Goal: Task Accomplishment & Management: Manage account settings

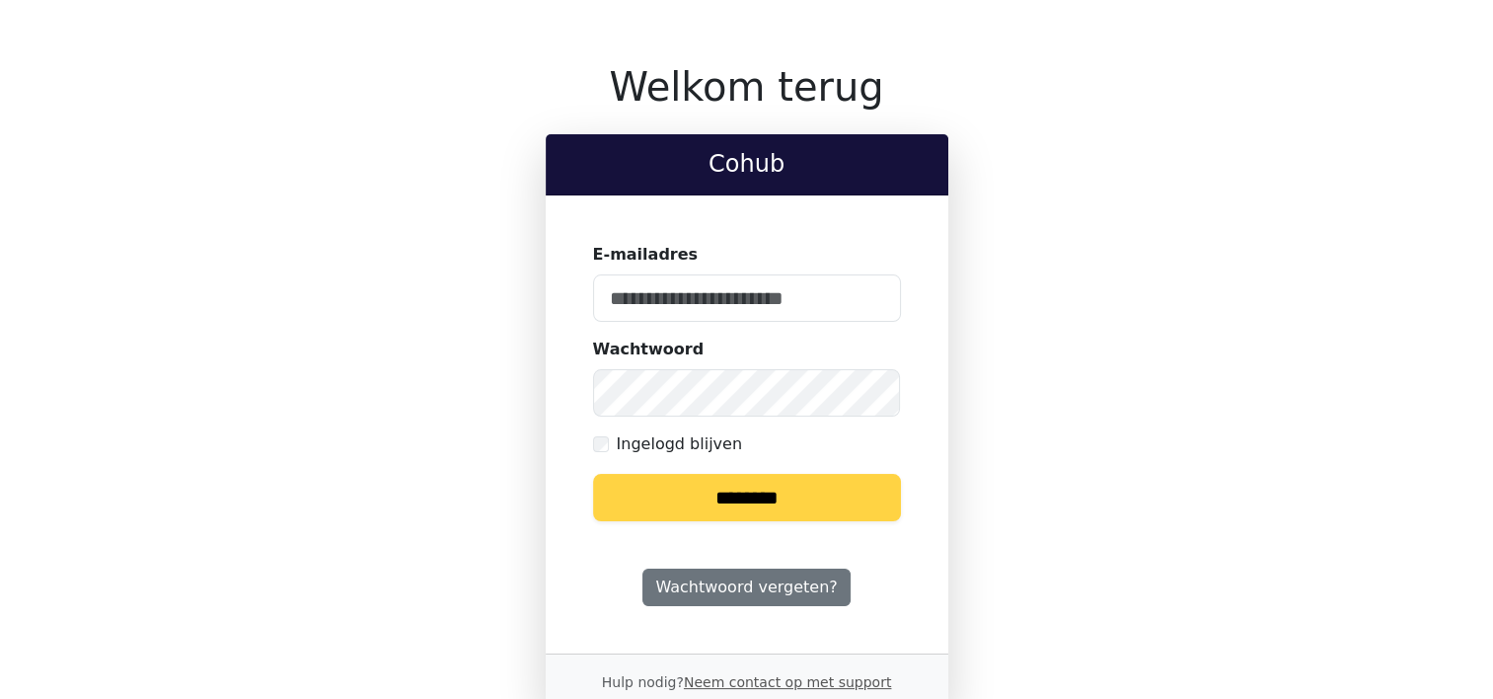
type input "**********"
click at [747, 495] on input "********" at bounding box center [747, 497] width 308 height 47
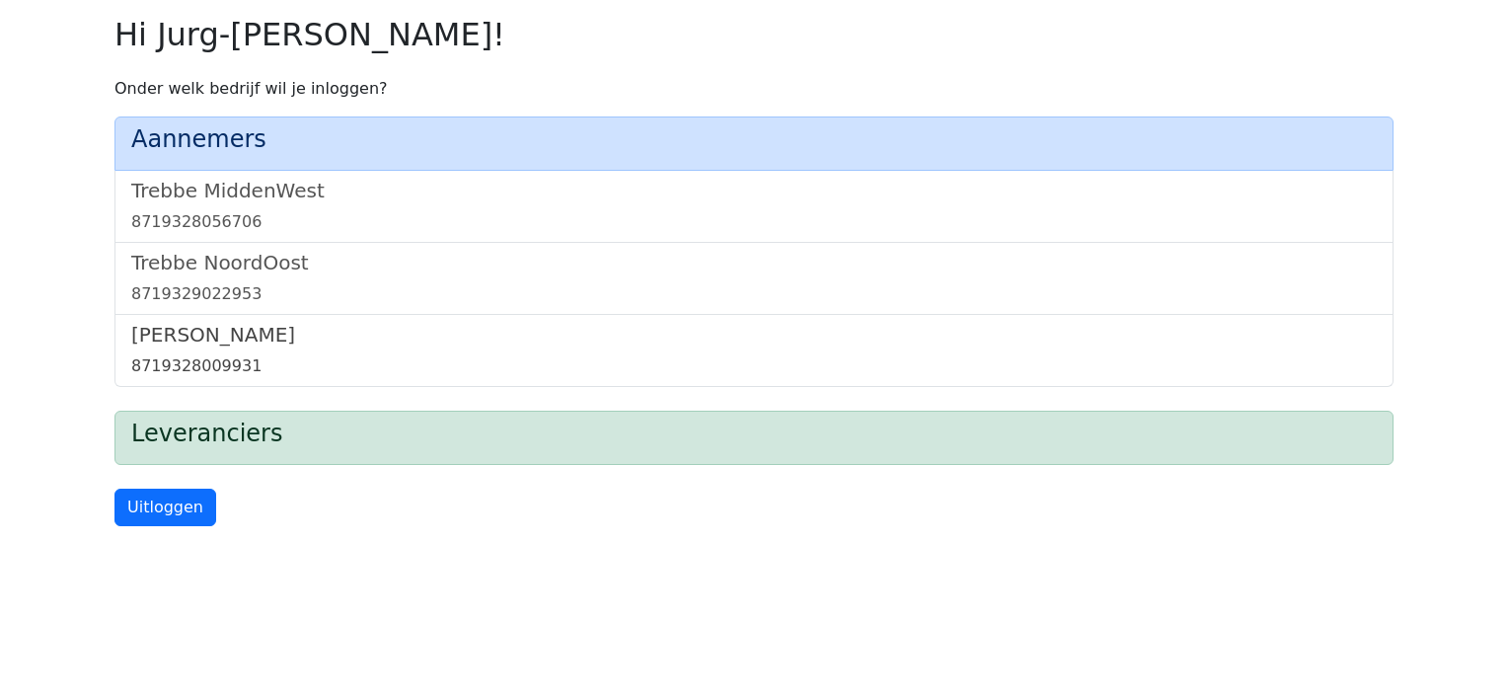
click at [207, 343] on h5 "[PERSON_NAME]" at bounding box center [754, 335] width 1246 height 24
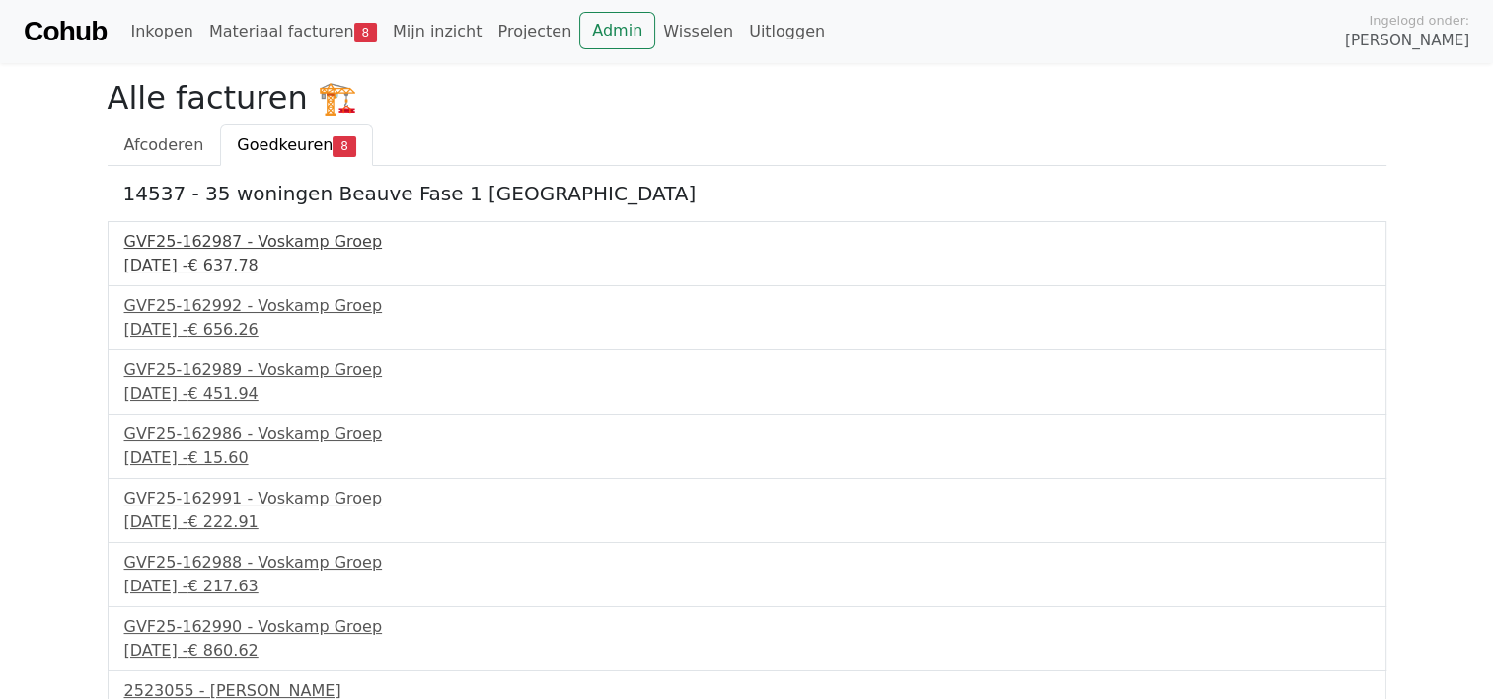
click at [285, 247] on div "GVF25-162987 - Voskamp Groep" at bounding box center [747, 242] width 1246 height 24
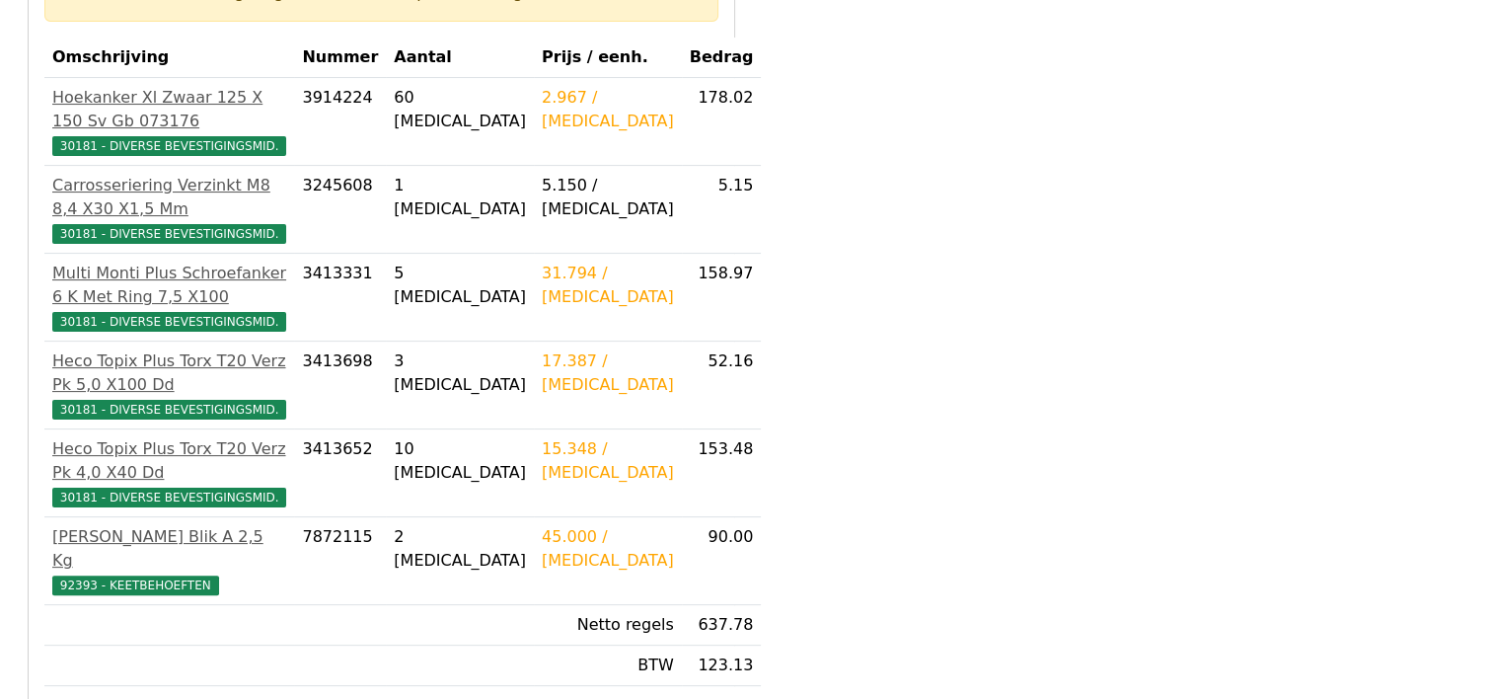
scroll to position [395, 0]
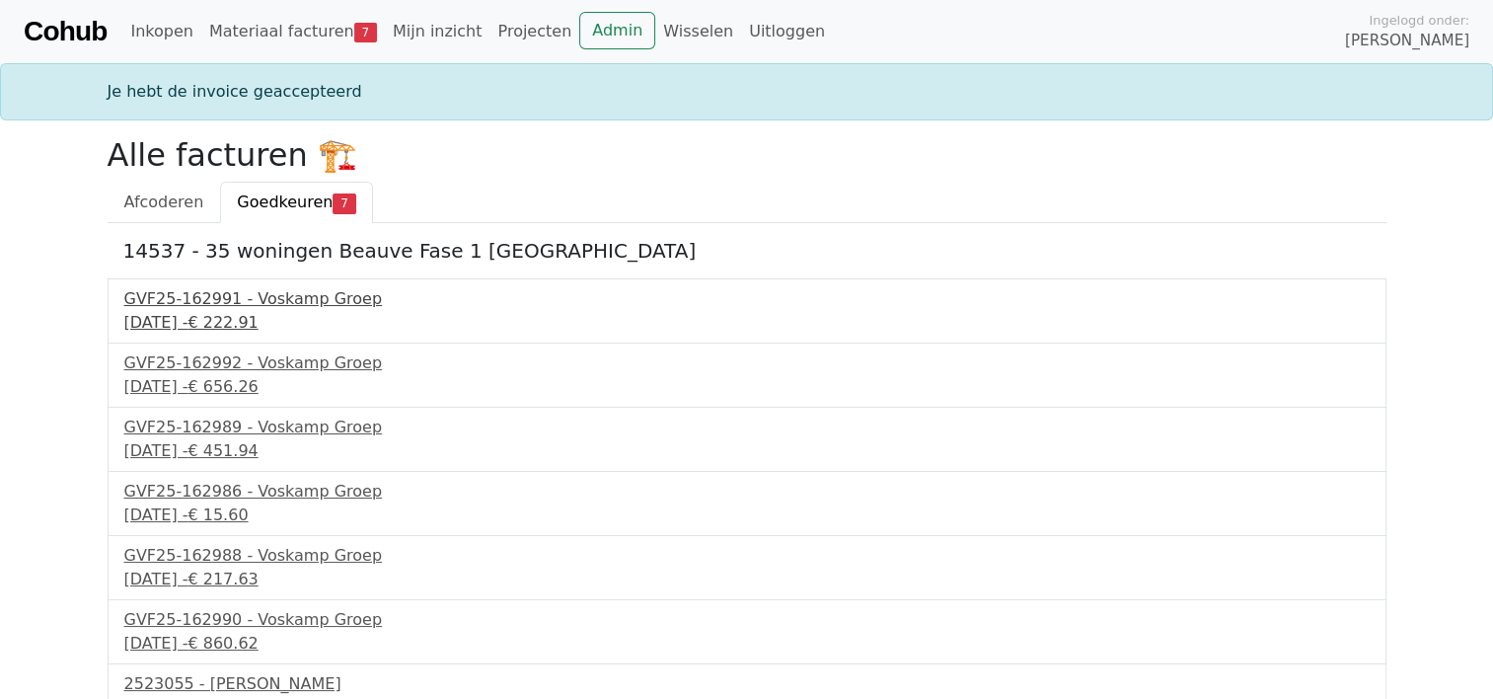
click at [247, 311] on div "30 september 2025 - € 222.91" at bounding box center [747, 323] width 1246 height 24
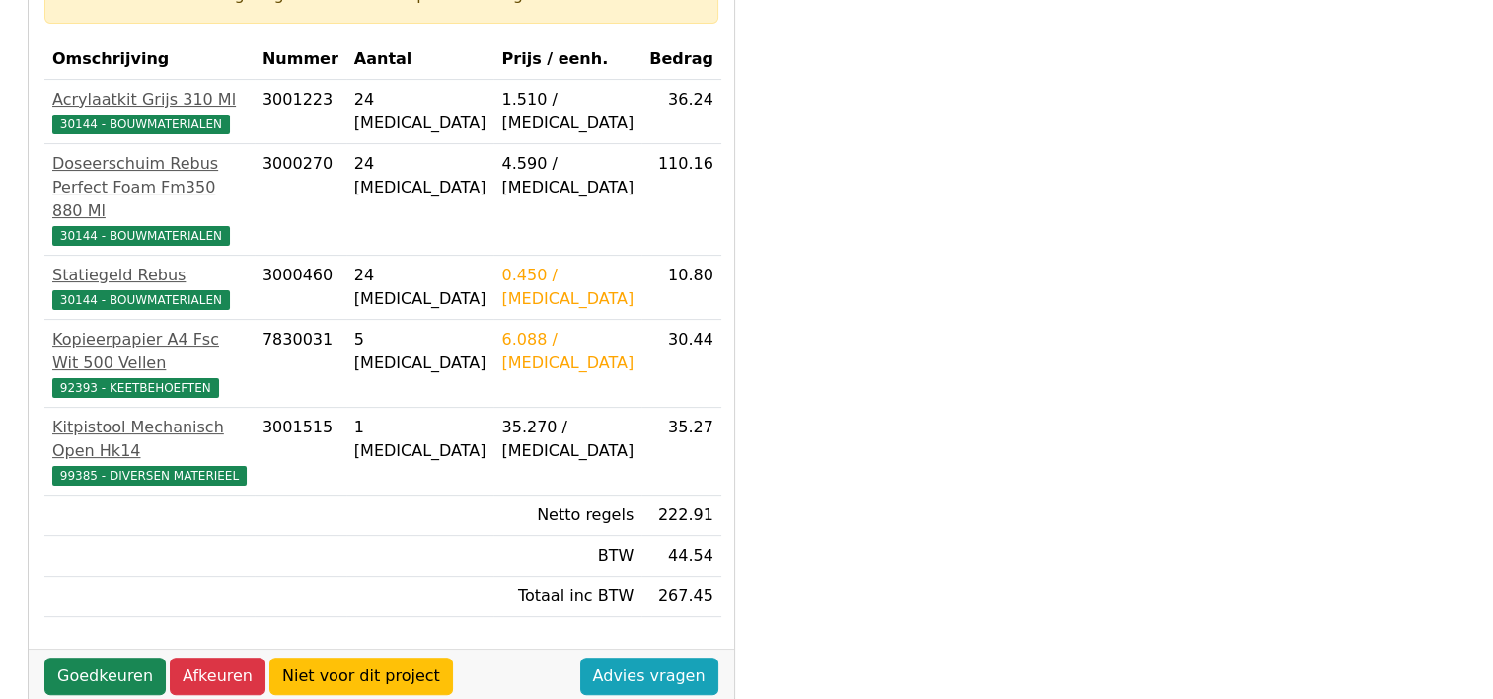
scroll to position [592, 0]
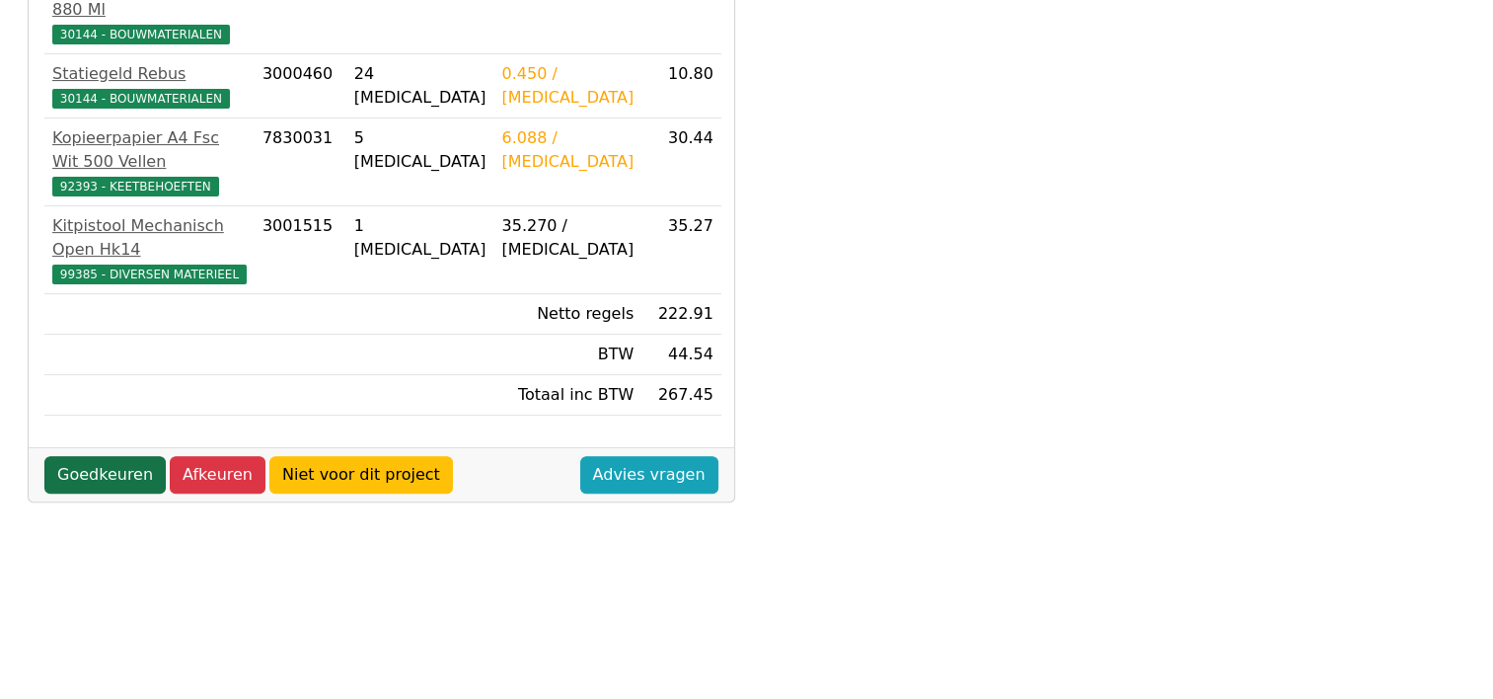
click at [75, 456] on link "Goedkeuren" at bounding box center [104, 475] width 121 height 38
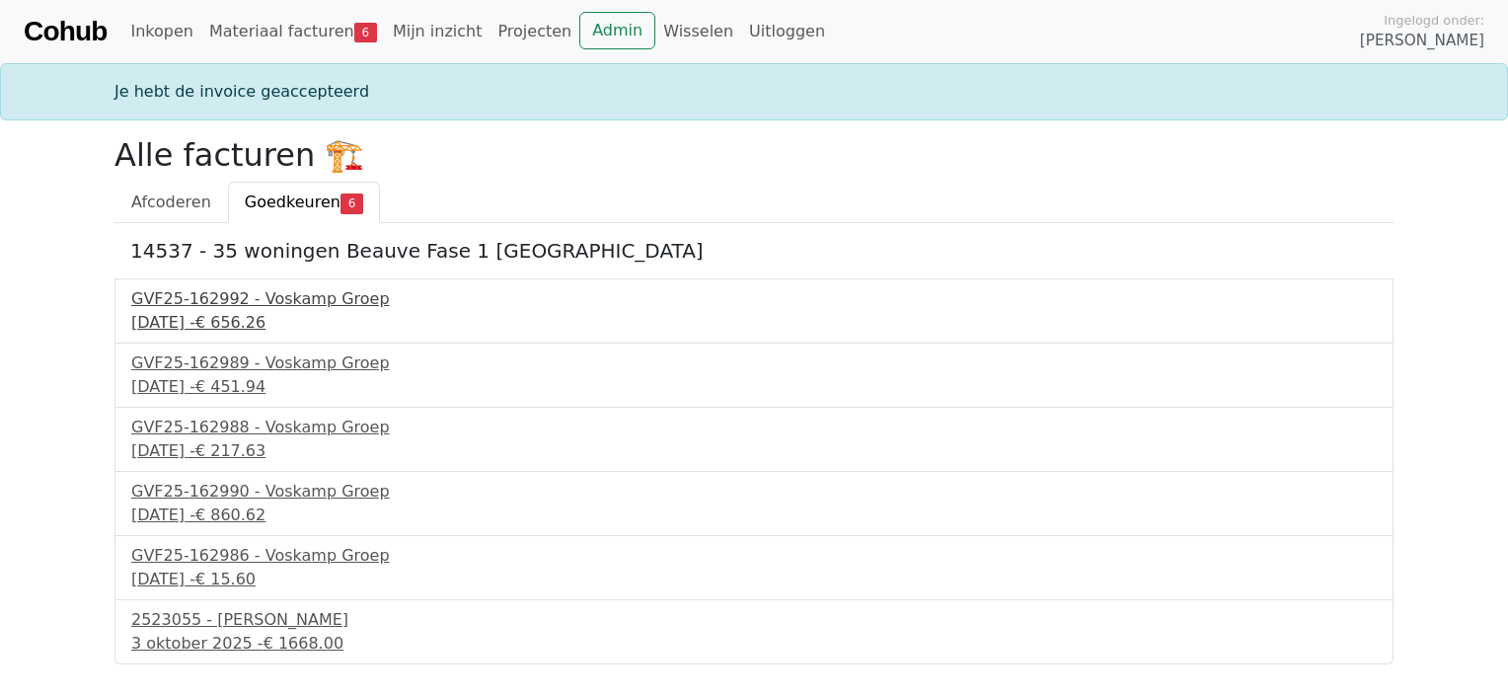
click at [225, 312] on div "30 september 2025 - € 656.26" at bounding box center [754, 323] width 1246 height 24
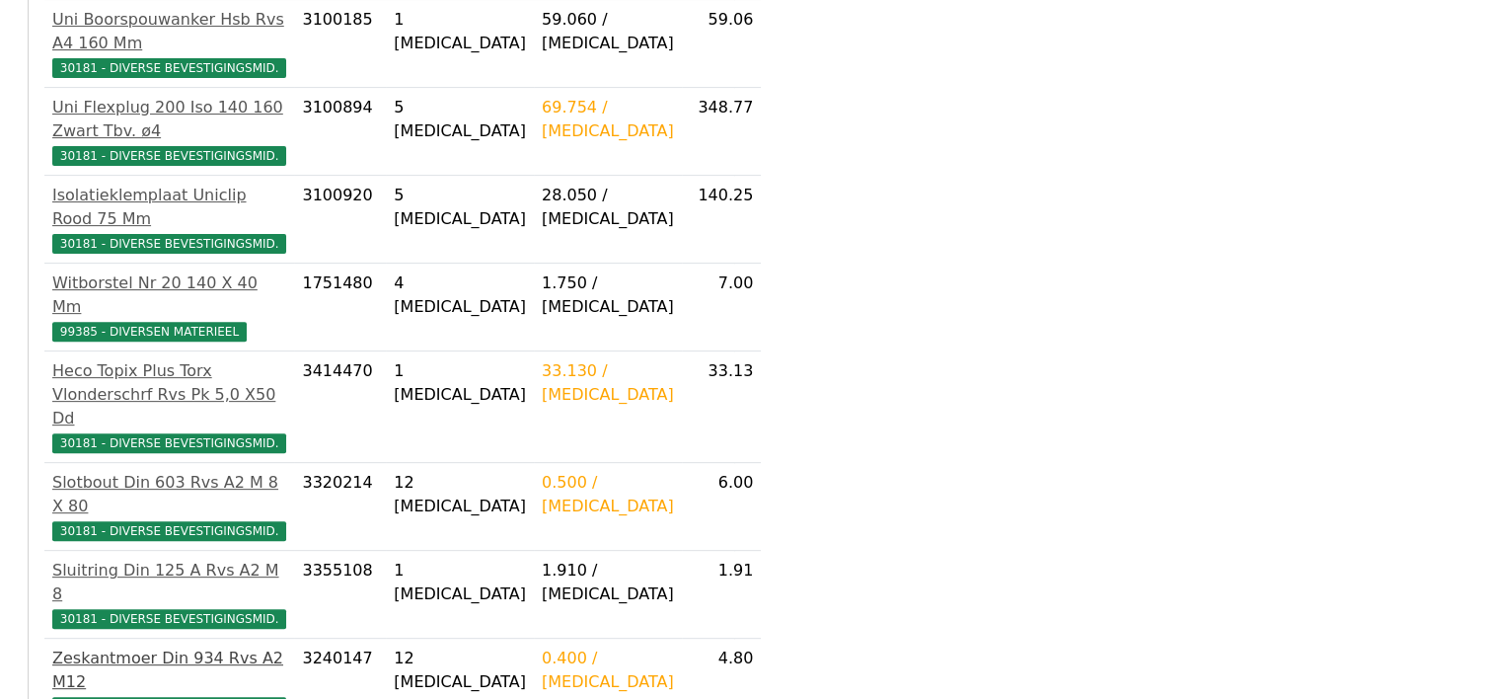
scroll to position [764, 0]
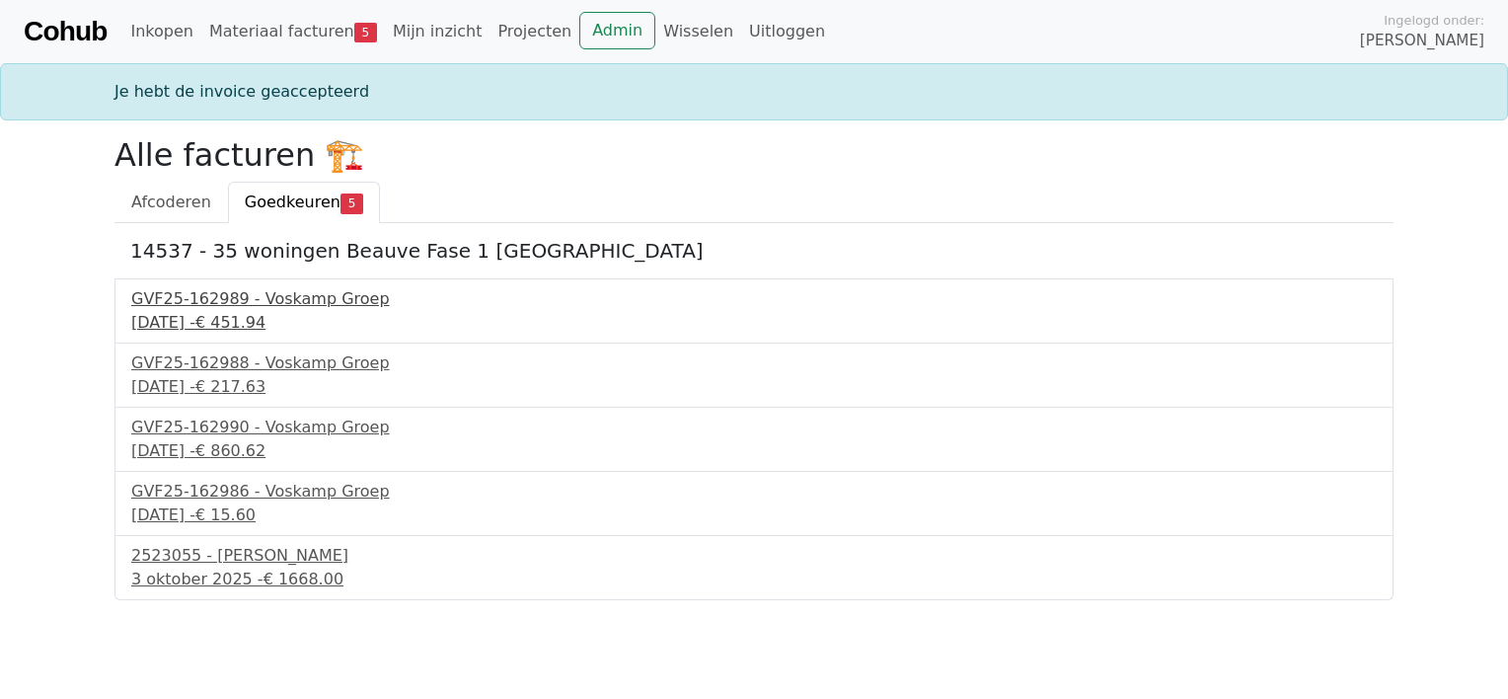
click at [229, 316] on div "[DATE] - € 451.94" at bounding box center [754, 323] width 1246 height 24
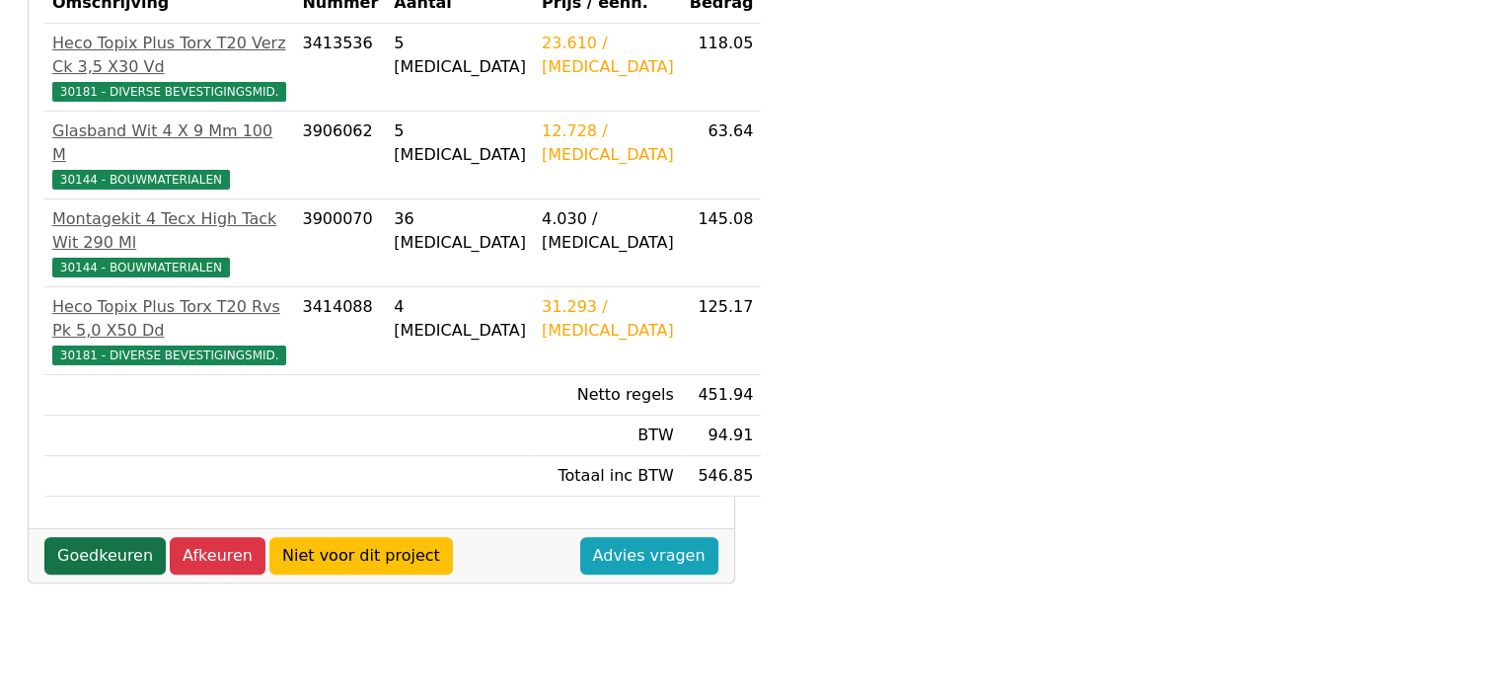
scroll to position [494, 0]
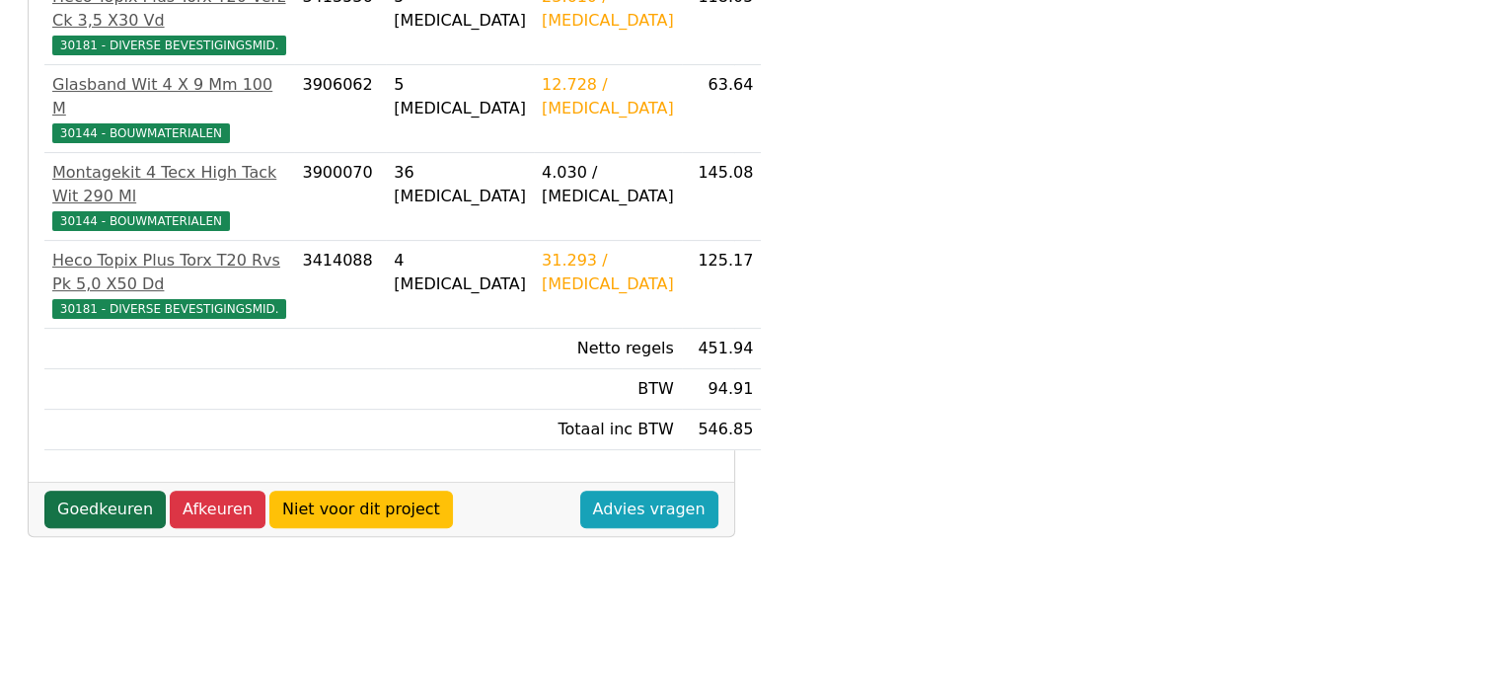
click at [74, 491] on link "Goedkeuren" at bounding box center [104, 510] width 121 height 38
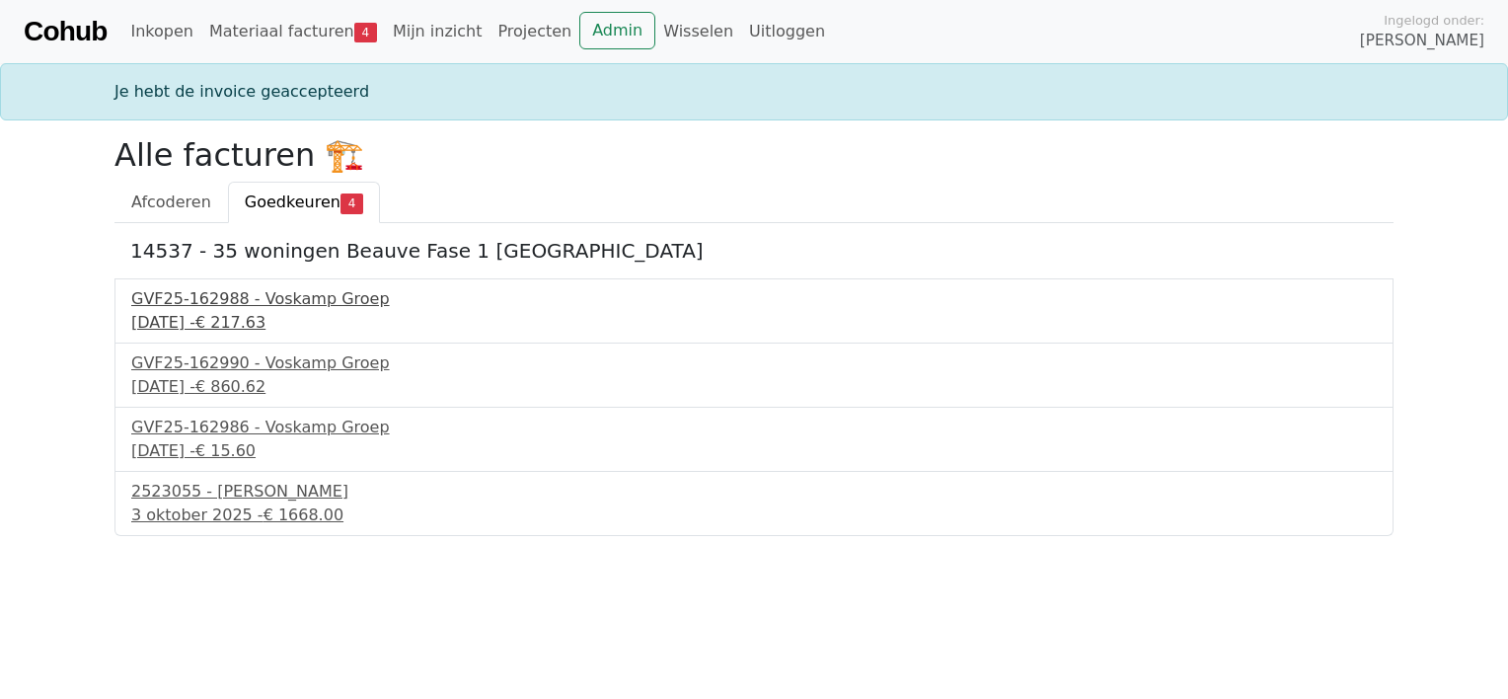
click at [219, 316] on div "30 september 2025 - € 217.63" at bounding box center [754, 323] width 1246 height 24
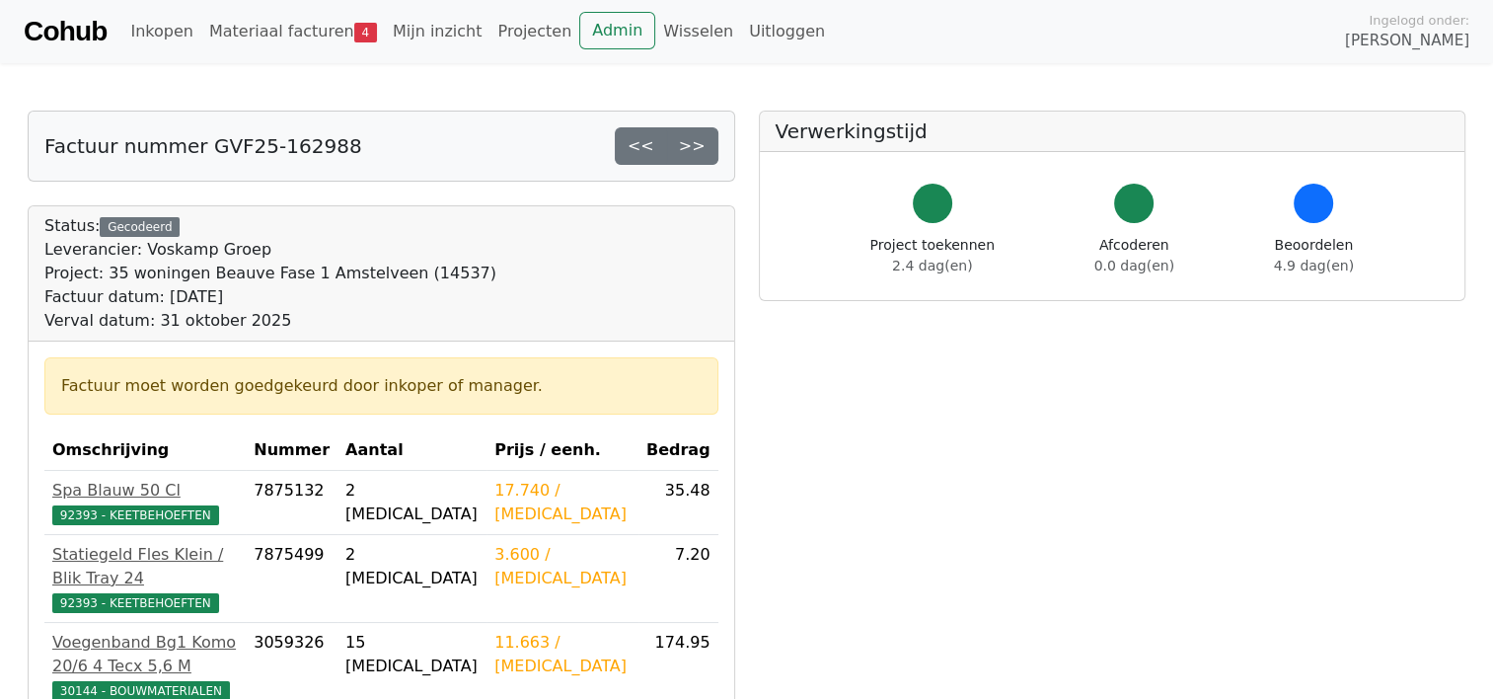
scroll to position [395, 0]
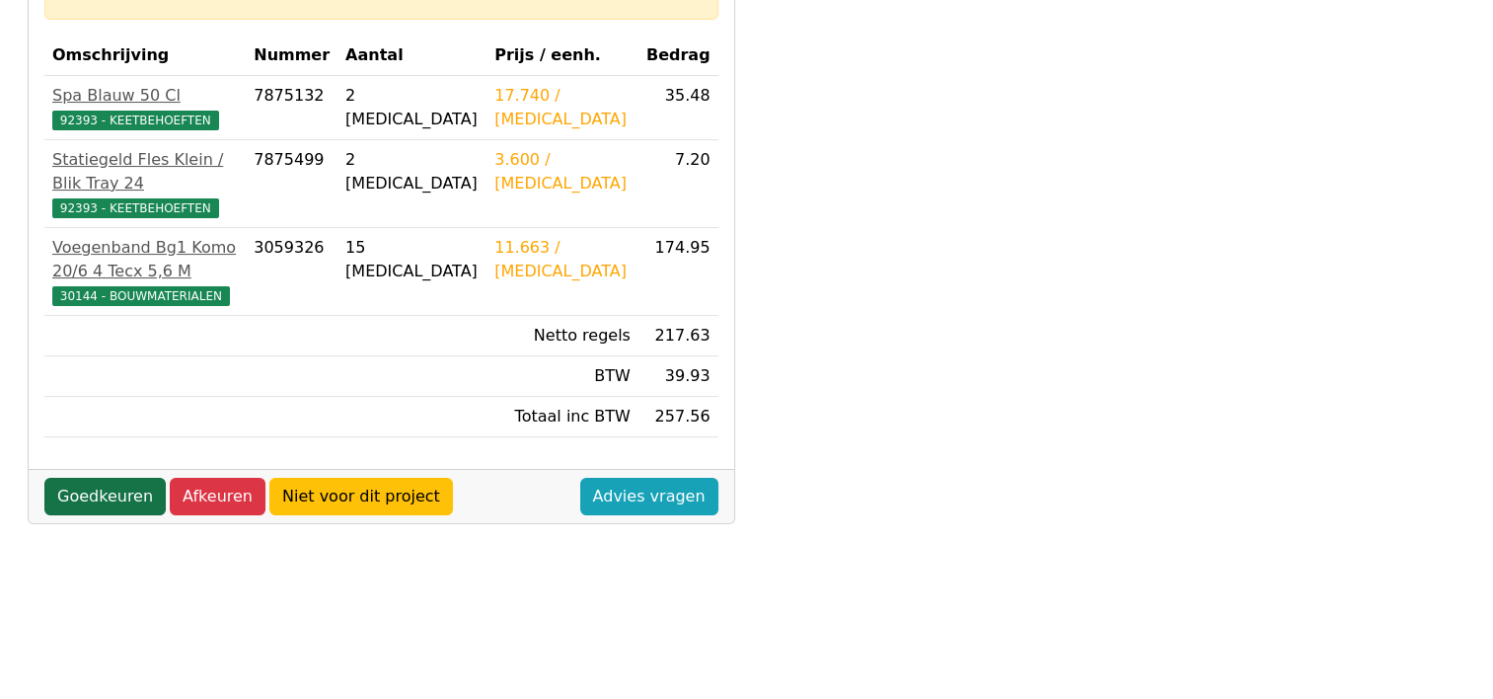
click at [66, 478] on link "Goedkeuren" at bounding box center [104, 497] width 121 height 38
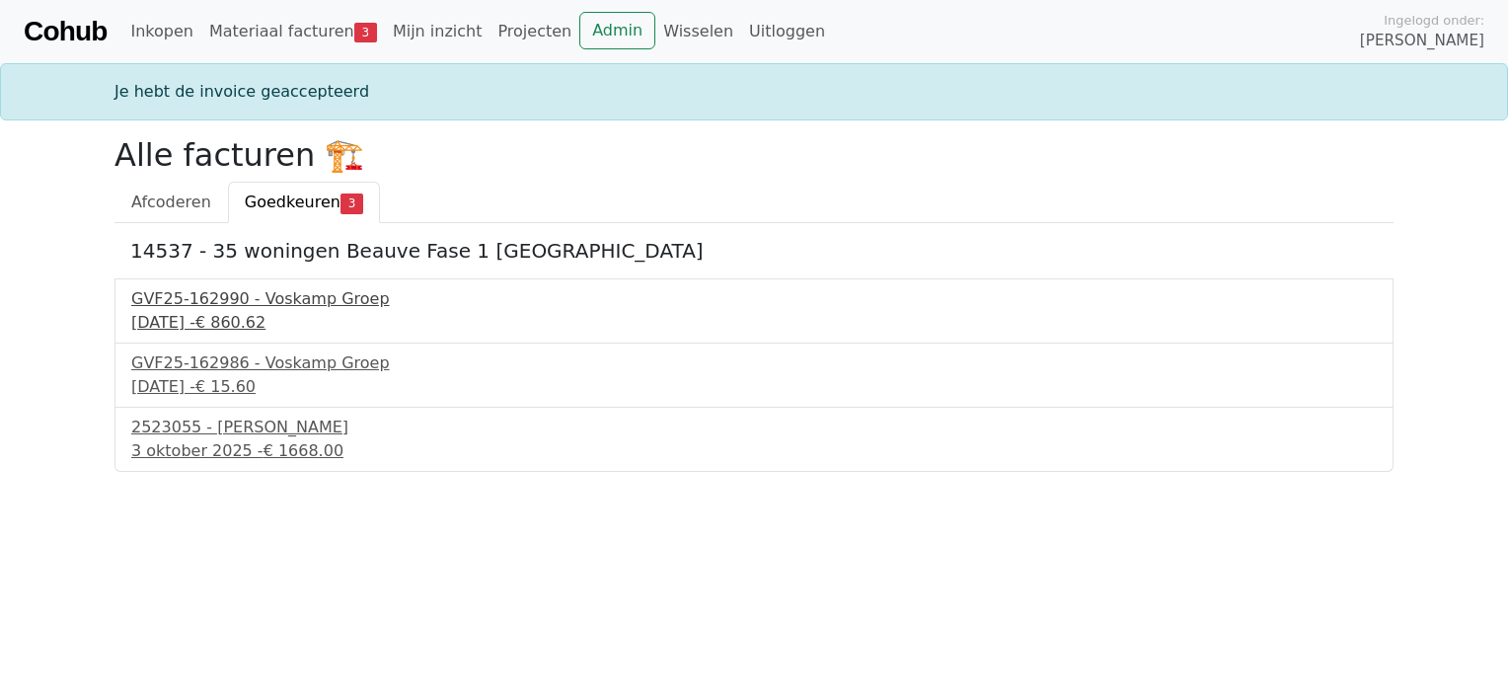
click at [245, 303] on div "GVF25-162990 - Voskamp Groep" at bounding box center [754, 299] width 1246 height 24
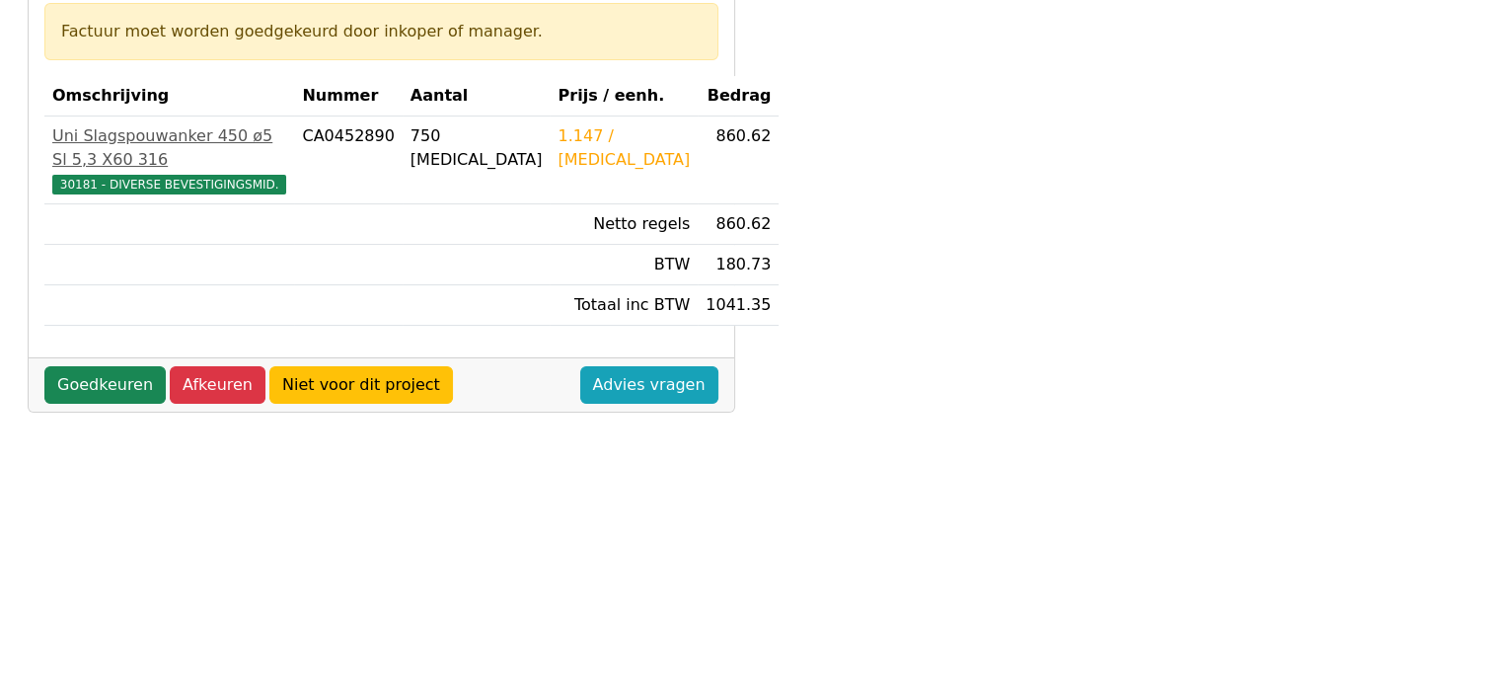
scroll to position [395, 0]
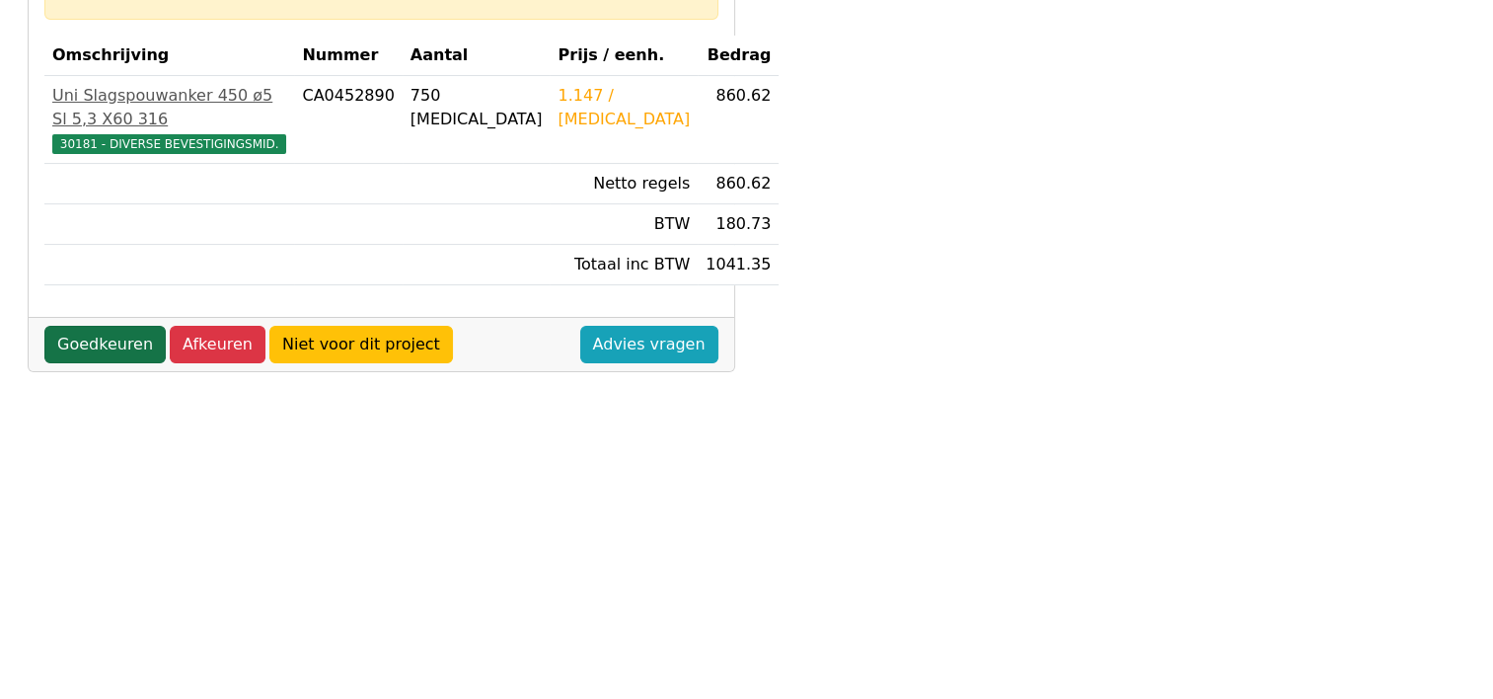
click at [82, 326] on link "Goedkeuren" at bounding box center [104, 345] width 121 height 38
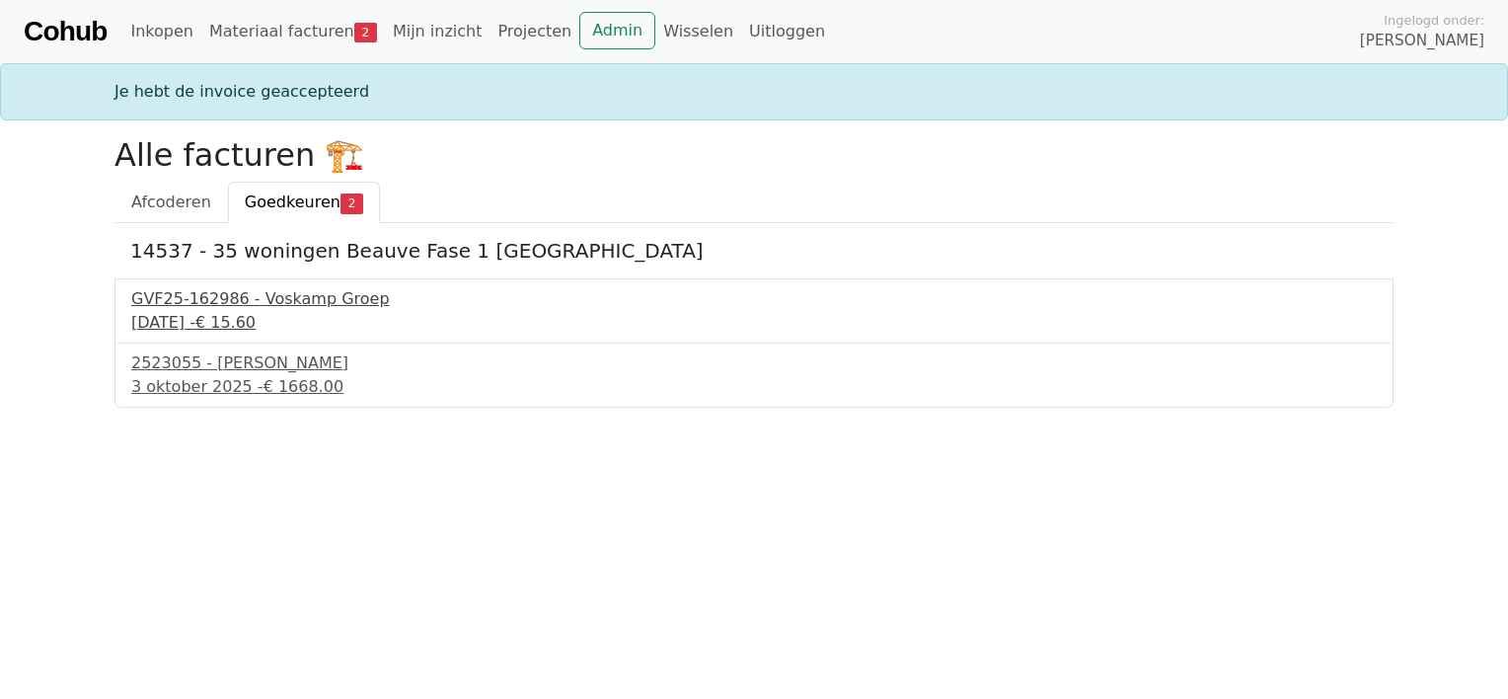
click at [217, 305] on div "GVF25-162986 - Voskamp Groep" at bounding box center [754, 299] width 1246 height 24
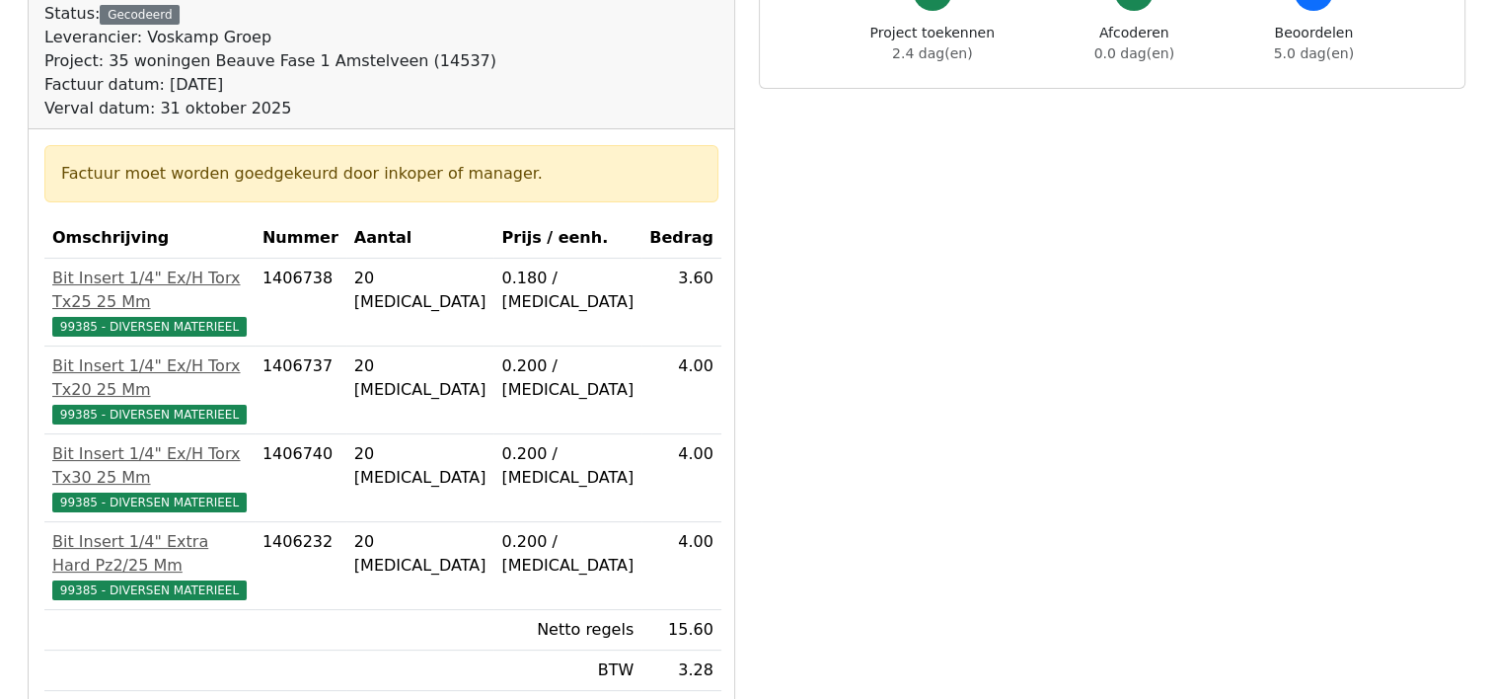
scroll to position [494, 0]
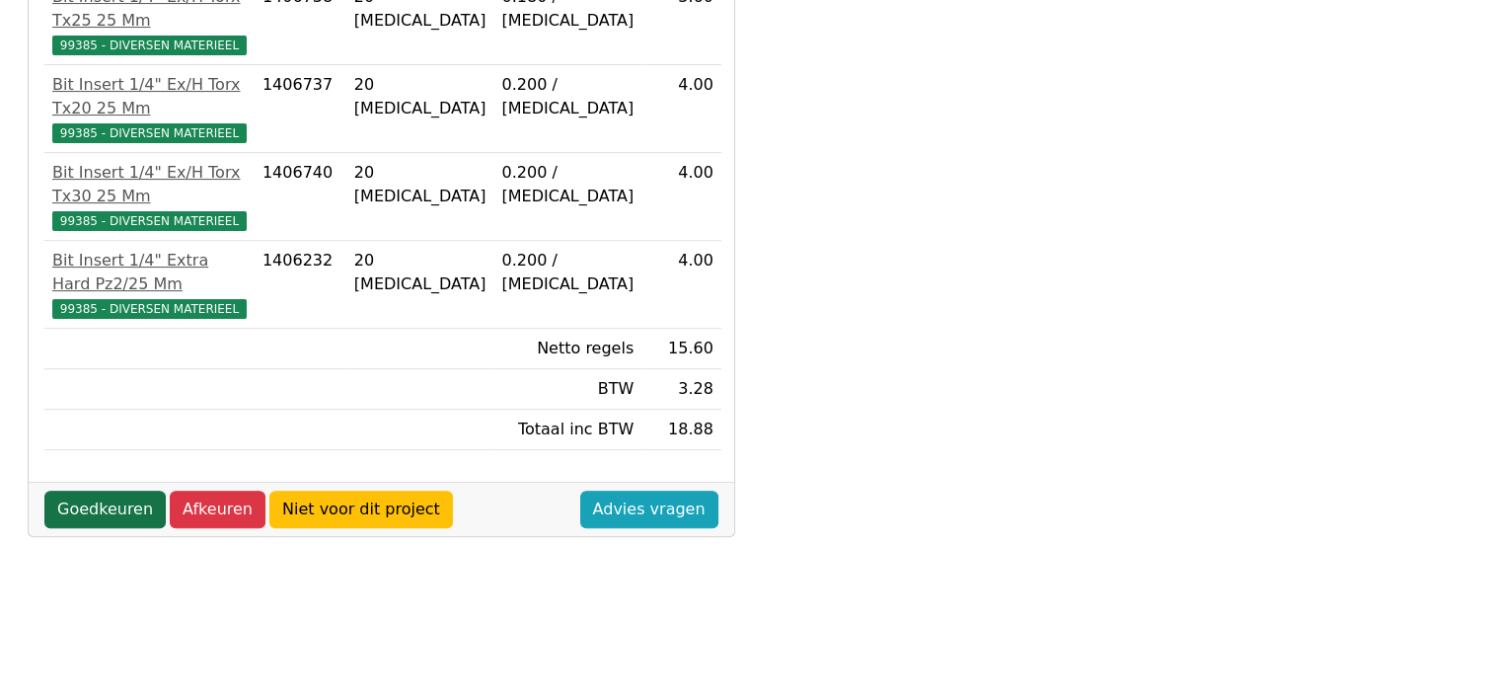
click at [75, 491] on link "Goedkeuren" at bounding box center [104, 510] width 121 height 38
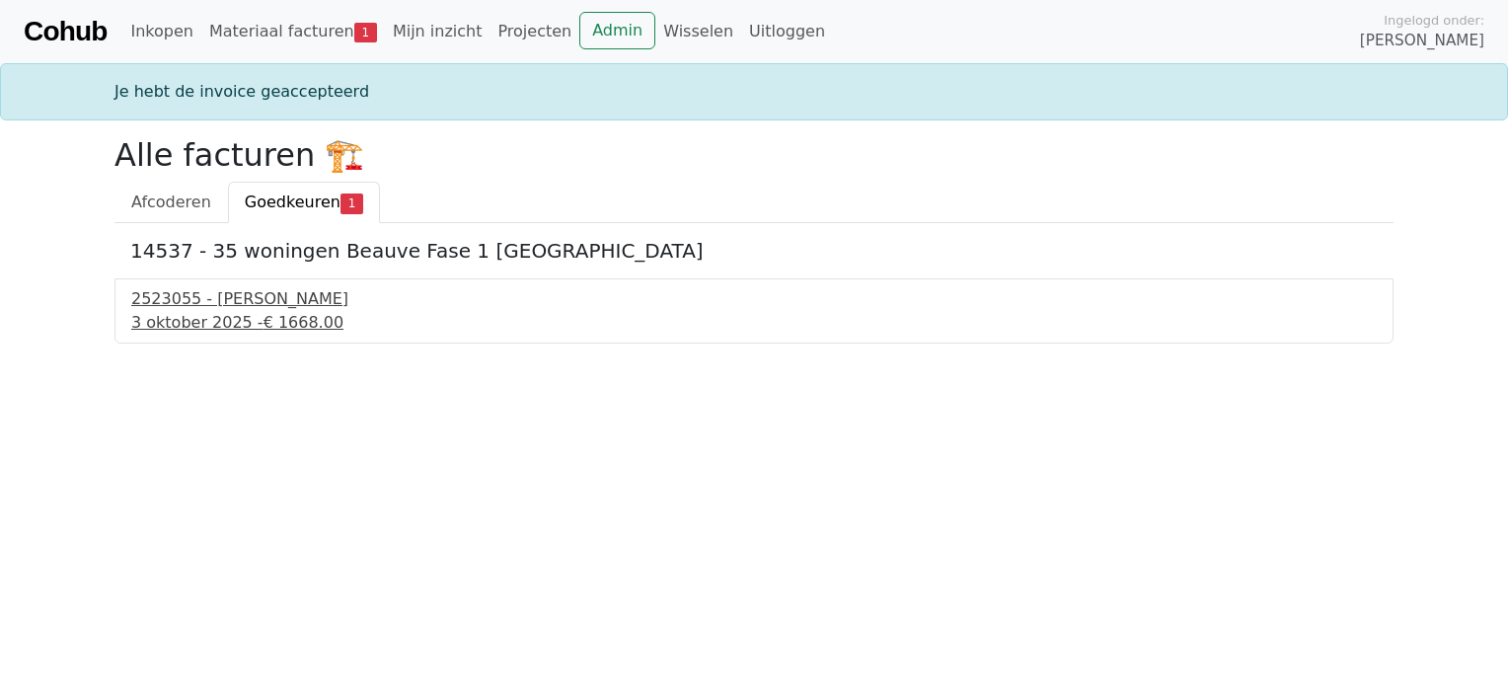
click at [231, 308] on div "2523055 - [PERSON_NAME]" at bounding box center [754, 299] width 1246 height 24
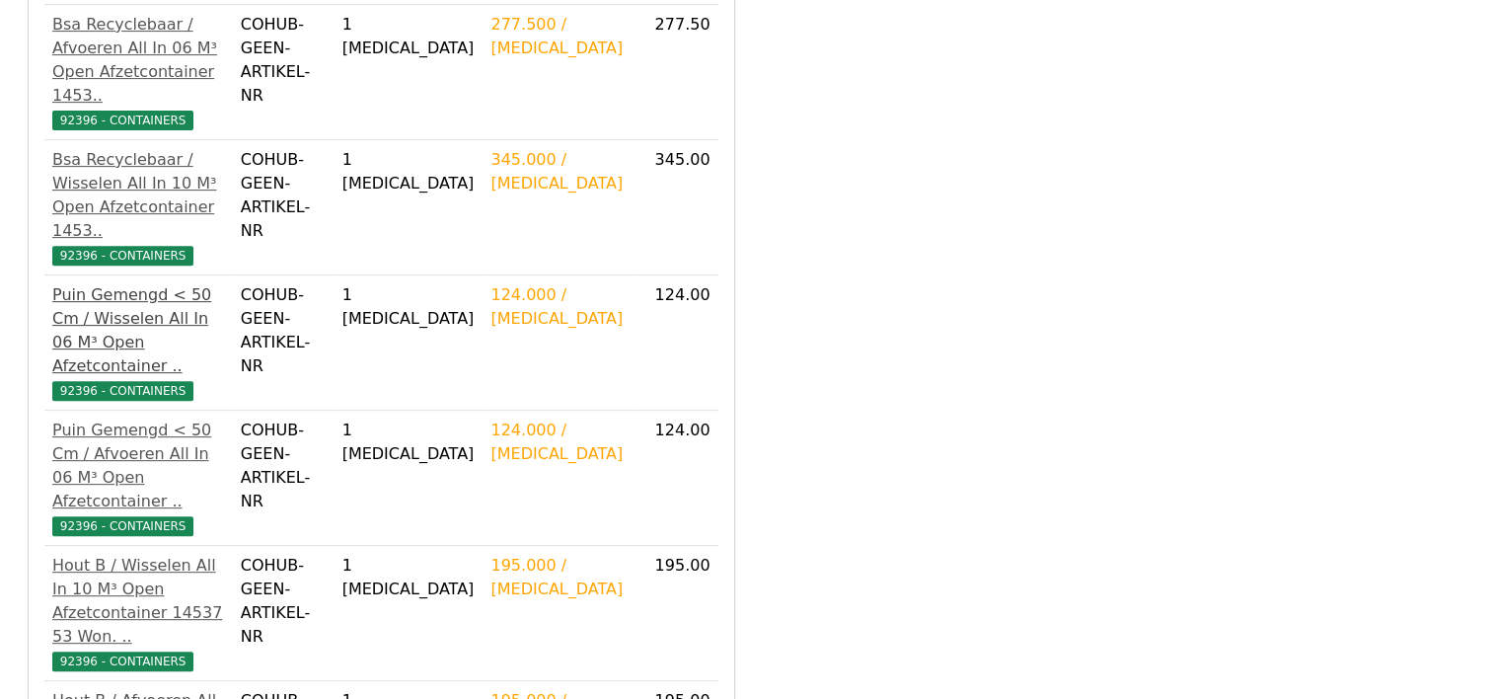
scroll to position [798, 0]
